Goal: Transaction & Acquisition: Purchase product/service

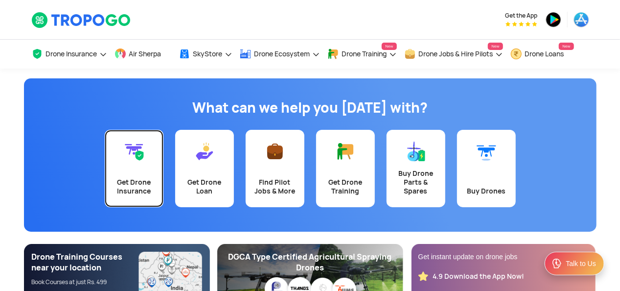
click at [136, 169] on link "Get Drone Insurance" at bounding box center [134, 168] width 59 height 77
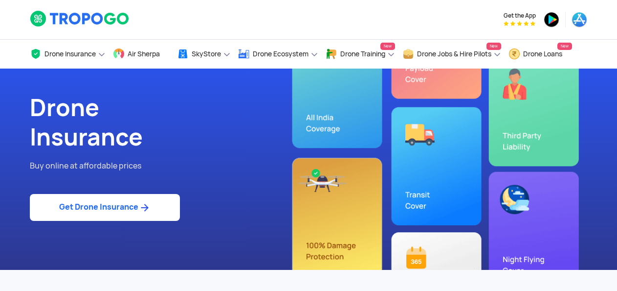
click at [112, 205] on link "Get Drone Insurance" at bounding box center [105, 207] width 150 height 27
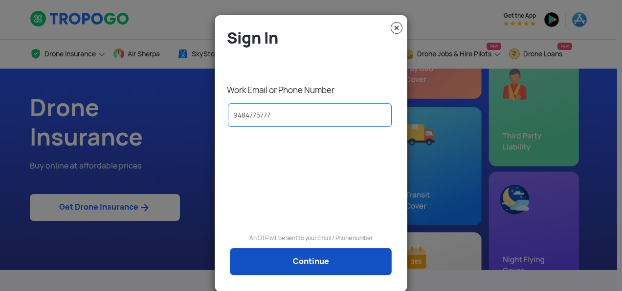
type input "9484775777"
click at [287, 269] on link "Continue" at bounding box center [311, 260] width 162 height 27
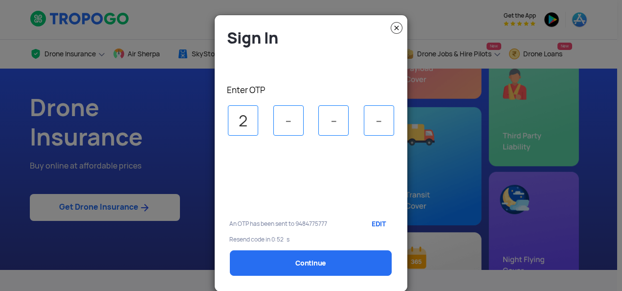
type input "2"
type input "5"
type input "1"
type input "4"
select select "1000000"
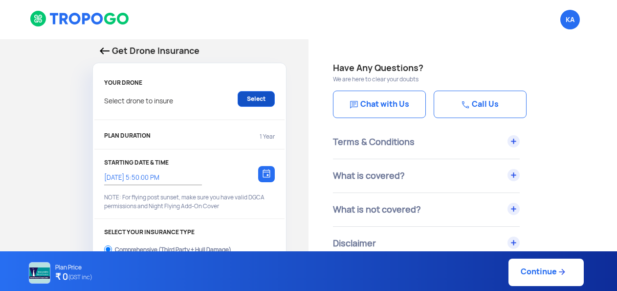
click at [256, 100] on link "Select" at bounding box center [256, 99] width 37 height 16
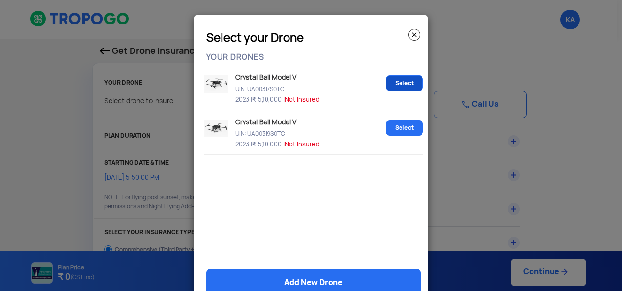
click at [386, 86] on link "Select" at bounding box center [404, 83] width 37 height 16
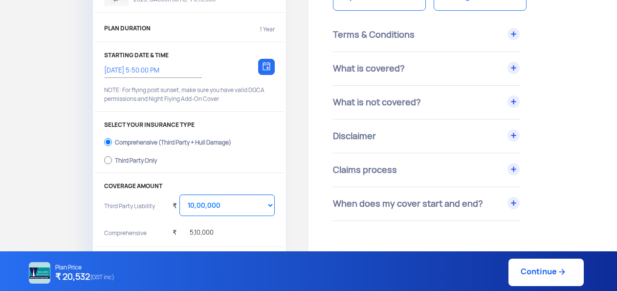
scroll to position [109, 0]
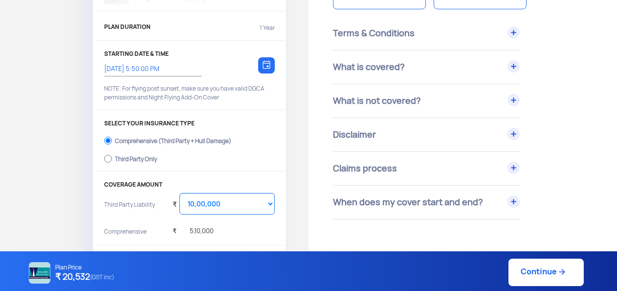
click at [139, 157] on div "Third Party Only" at bounding box center [136, 158] width 42 height 4
click at [112, 157] on input "Third Party Only" at bounding box center [108, 159] width 8 height 14
radio input "true"
select select "2000000"
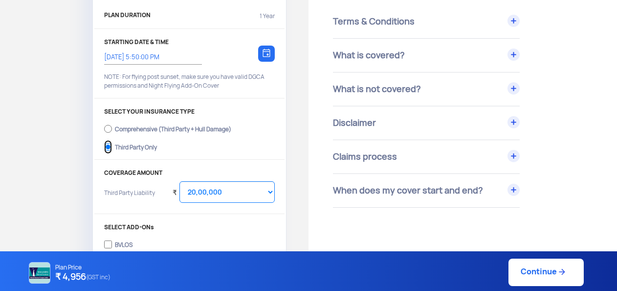
scroll to position [0, 0]
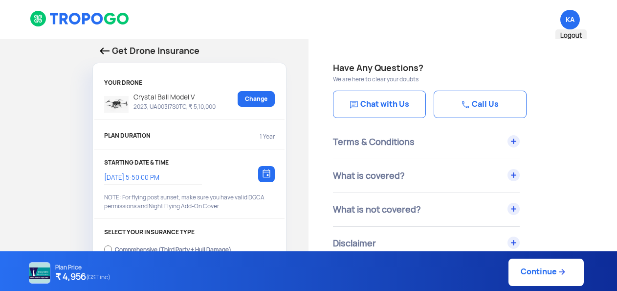
click at [577, 16] on span "KA Logout" at bounding box center [571, 20] width 20 height 20
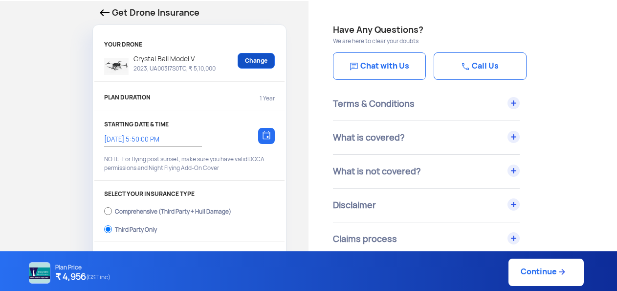
click at [245, 59] on link "Change" at bounding box center [256, 61] width 37 height 16
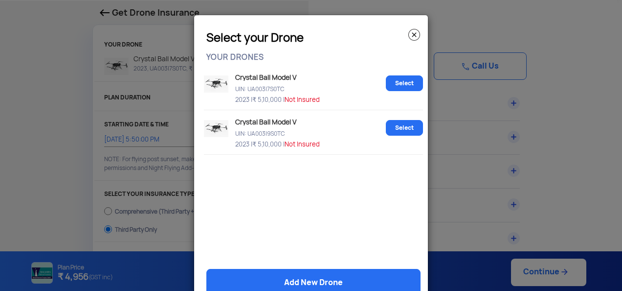
click at [411, 35] on img at bounding box center [414, 35] width 12 height 12
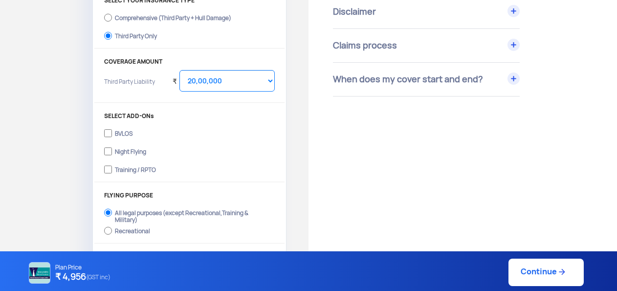
scroll to position [225, 0]
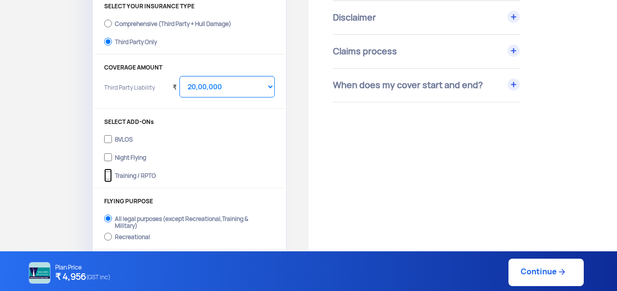
click at [111, 175] on input "Training / RPTO" at bounding box center [108, 175] width 8 height 14
checkbox input "true"
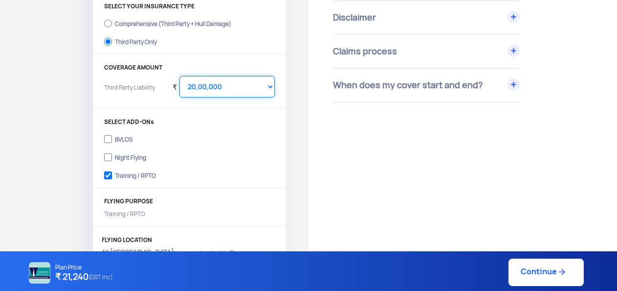
click at [206, 79] on select "Select Amount 10,00,000 15,00,000 20,00,000 25,00,000 30,00,000" at bounding box center [227, 87] width 95 height 22
select select "1000000"
click at [180, 76] on select "Select Amount 10,00,000 15,00,000 20,00,000 25,00,000 30,00,000" at bounding box center [227, 87] width 95 height 22
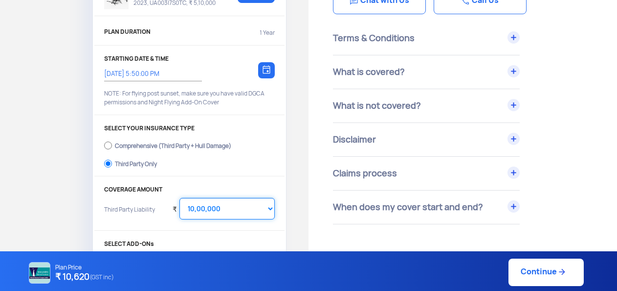
scroll to position [104, 0]
click at [266, 64] on div at bounding box center [266, 70] width 17 height 16
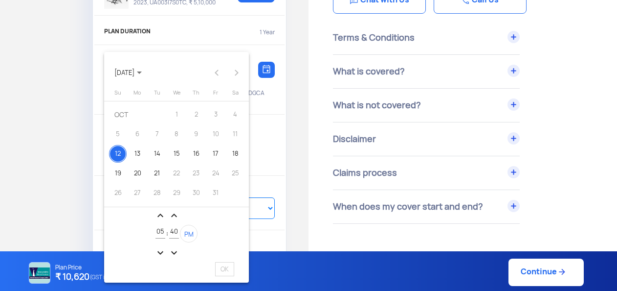
click at [272, 132] on div at bounding box center [308, 145] width 617 height 291
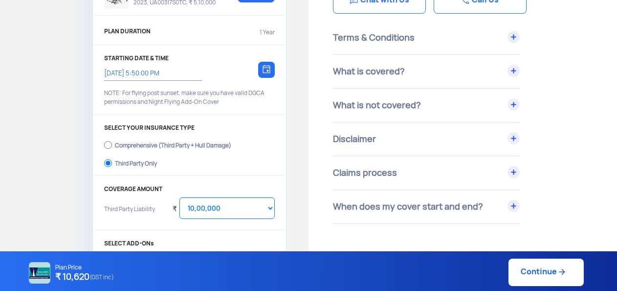
scroll to position [0, 0]
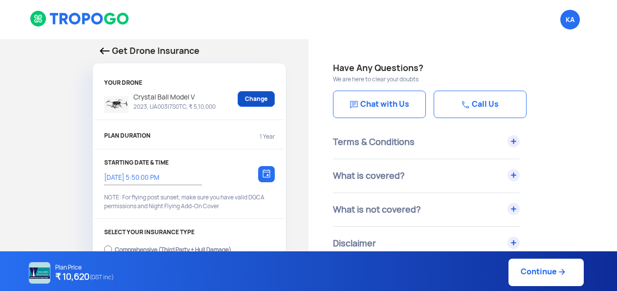
click at [247, 104] on link "Change" at bounding box center [256, 99] width 37 height 16
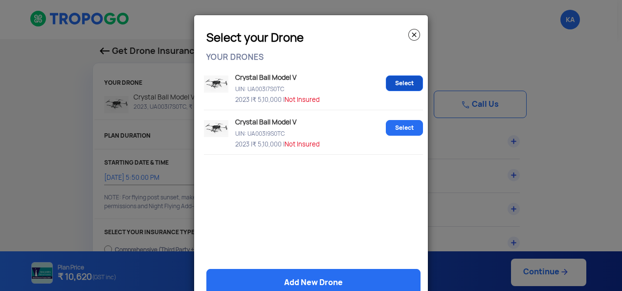
click at [388, 81] on link "Select" at bounding box center [404, 83] width 37 height 16
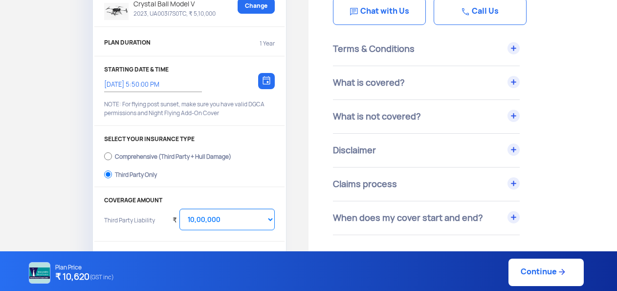
scroll to position [93, 0]
click at [267, 78] on img at bounding box center [267, 79] width 8 height 9
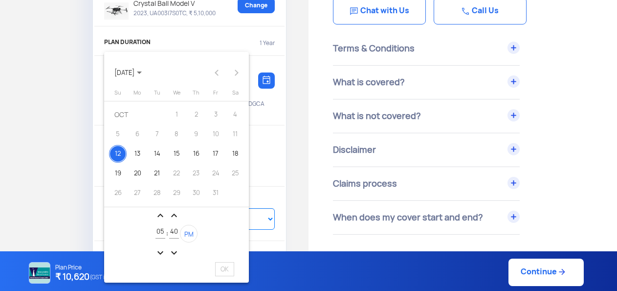
click at [282, 128] on div at bounding box center [308, 145] width 617 height 291
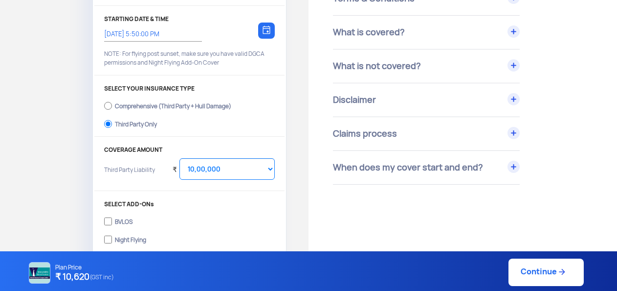
scroll to position [0, 0]
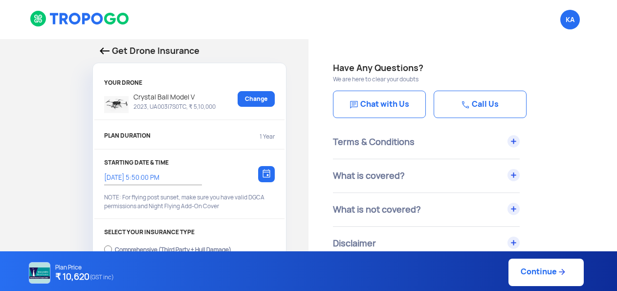
click at [103, 46] on p "Get Drone Insurance" at bounding box center [190, 51] width 180 height 14
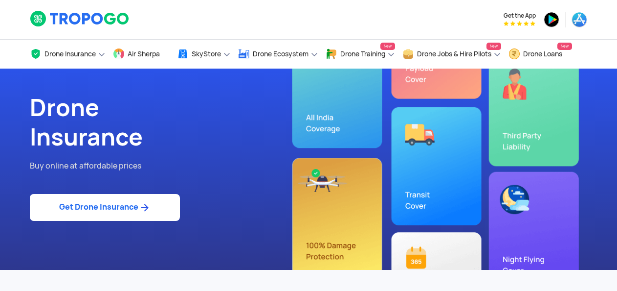
click at [148, 216] on link "Get Drone Insurance" at bounding box center [105, 207] width 150 height 27
select select "1000000"
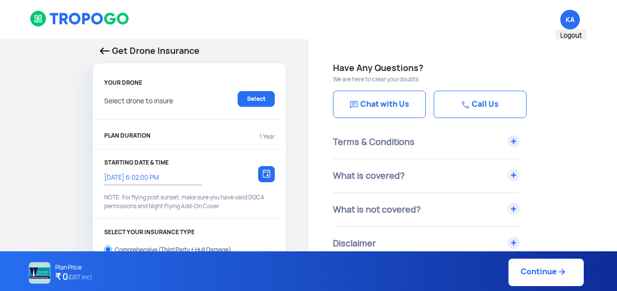
click at [570, 11] on span "KA Logout" at bounding box center [571, 20] width 20 height 20
click at [572, 36] on span "Logout" at bounding box center [571, 35] width 31 height 13
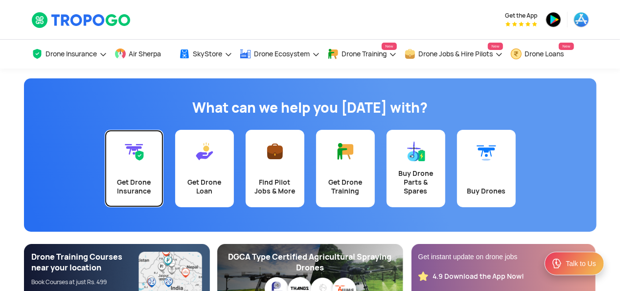
click at [141, 178] on div "Get Drone Insurance" at bounding box center [134, 187] width 47 height 18
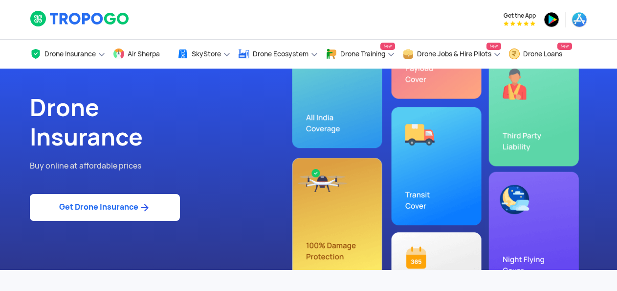
click at [141, 209] on img at bounding box center [144, 208] width 12 height 12
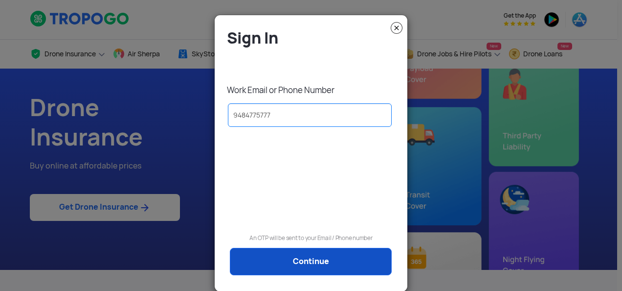
type input "9484775777"
click at [274, 267] on link "Continue" at bounding box center [311, 260] width 162 height 27
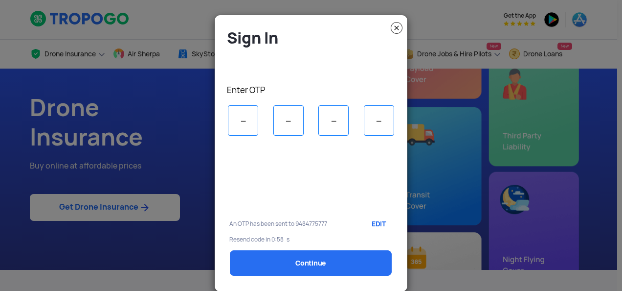
click at [394, 28] on img at bounding box center [397, 28] width 12 height 12
